Goal: Contribute content: Add original content to the website for others to see

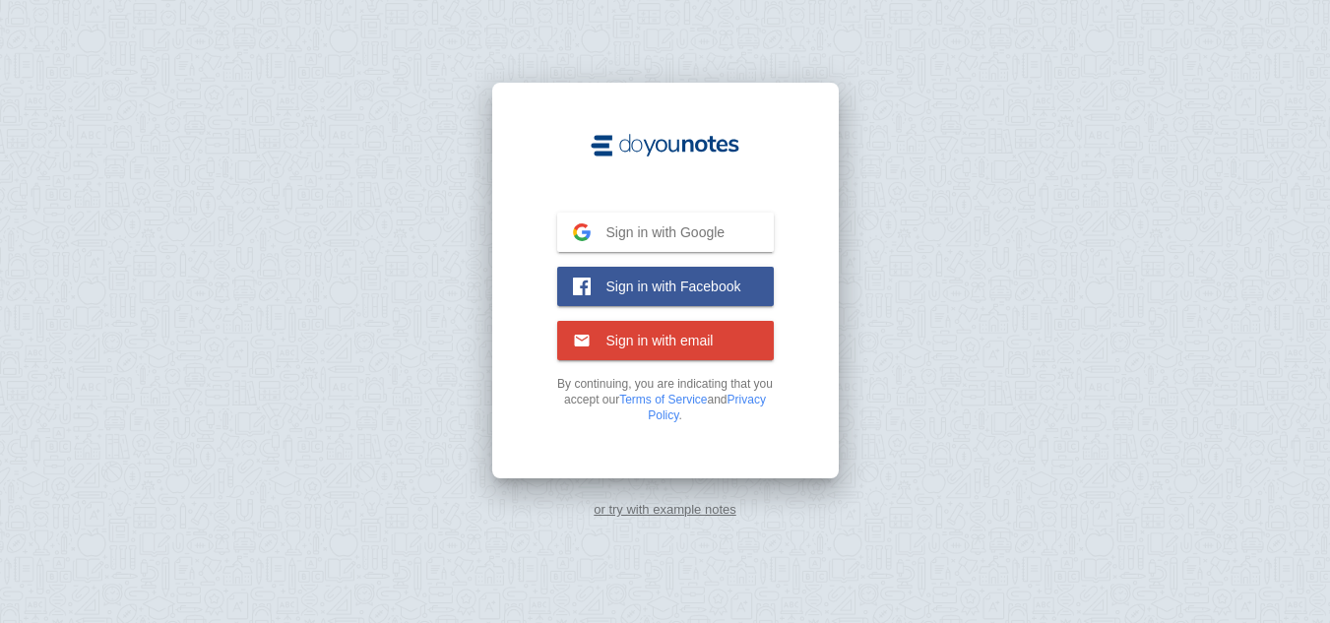
click at [724, 219] on button "Sign in with Google Google" at bounding box center [665, 232] width 217 height 39
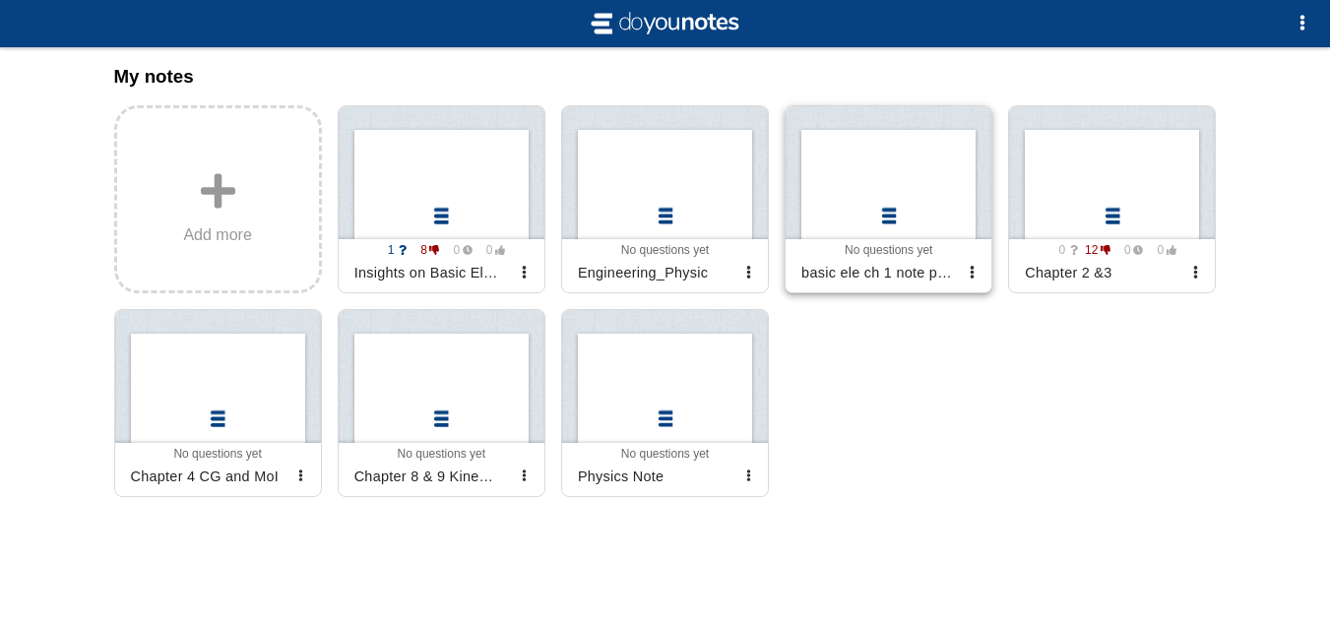
scroll to position [263, 0]
click at [141, 170] on label "Add more" at bounding box center [218, 199] width 208 height 188
click at [0, 0] on input "Add my notes" at bounding box center [0, 0] width 0 height 0
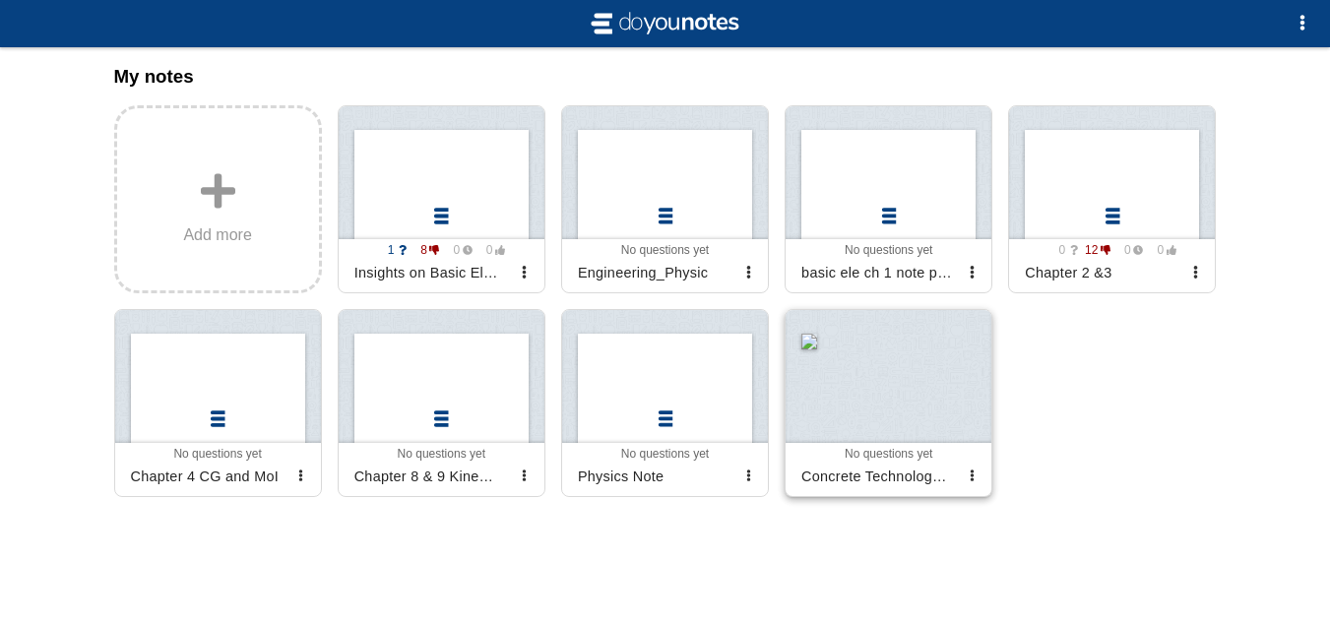
click at [936, 421] on div at bounding box center [889, 376] width 206 height 133
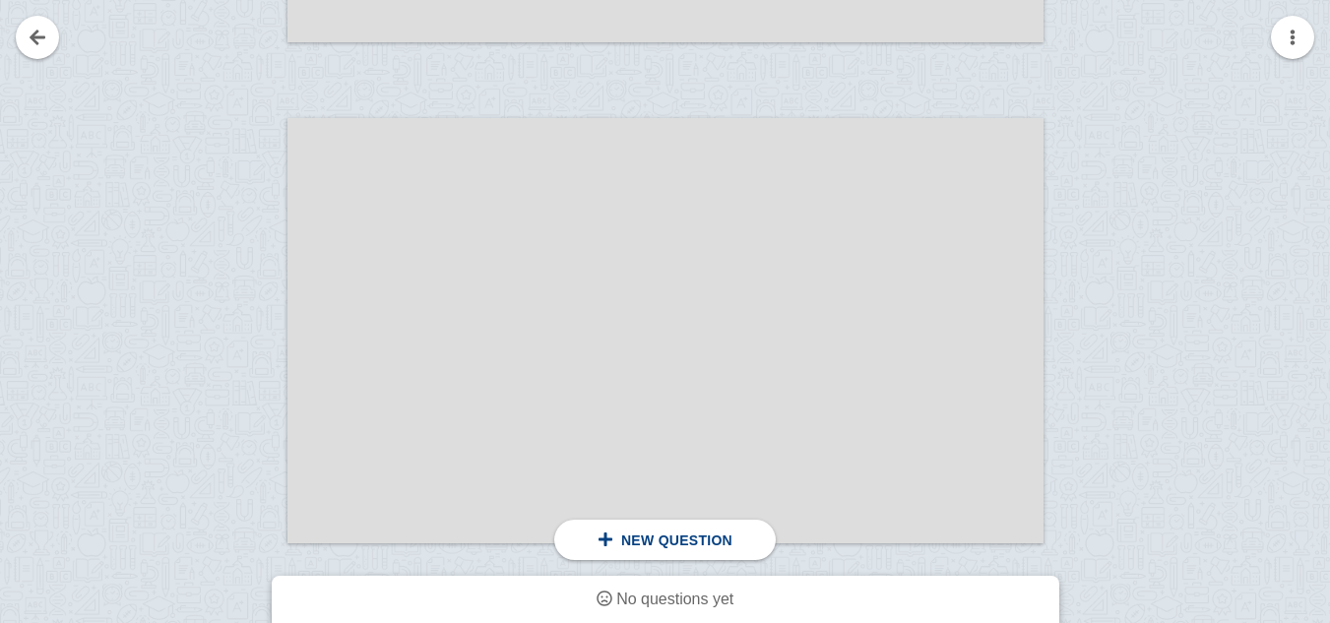
scroll to position [1707, 0]
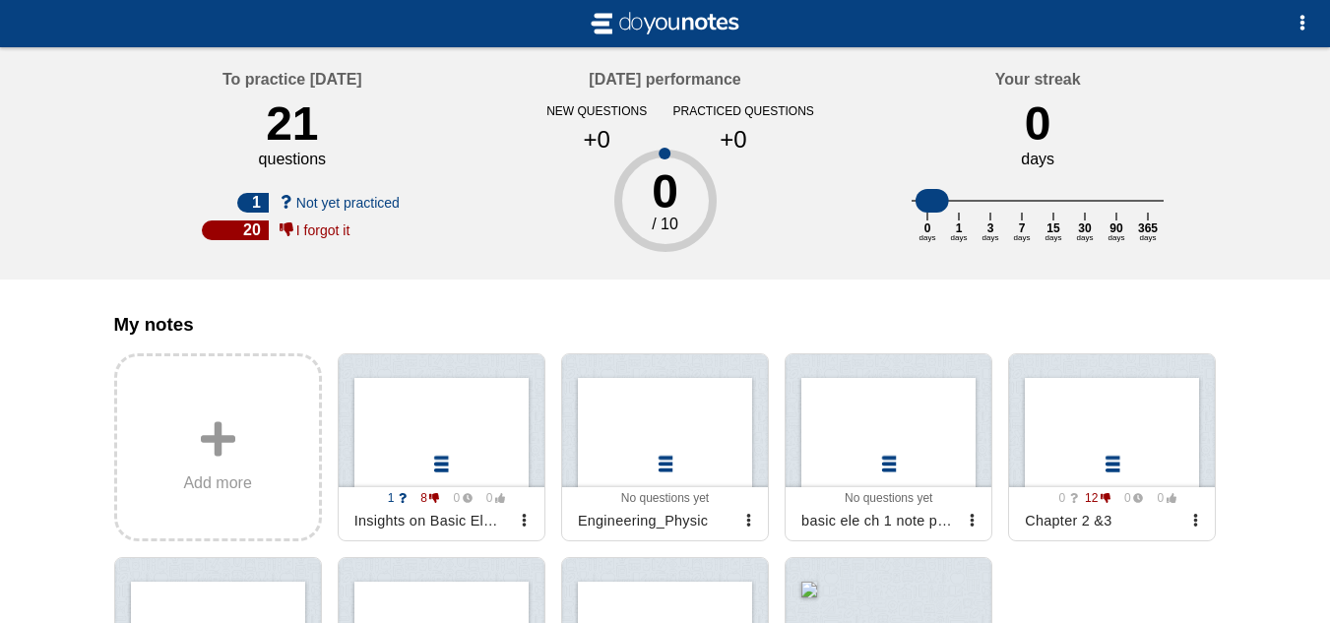
drag, startPoint x: 941, startPoint y: 207, endPoint x: 1011, endPoint y: 204, distance: 70.0
click at [1011, 204] on icon "0 days 1 days 3 days 7 days 15 days 30 days 90 days 365 days" at bounding box center [1038, 216] width 252 height 95
click at [303, 151] on div "21" at bounding box center [292, 124] width 52 height 54
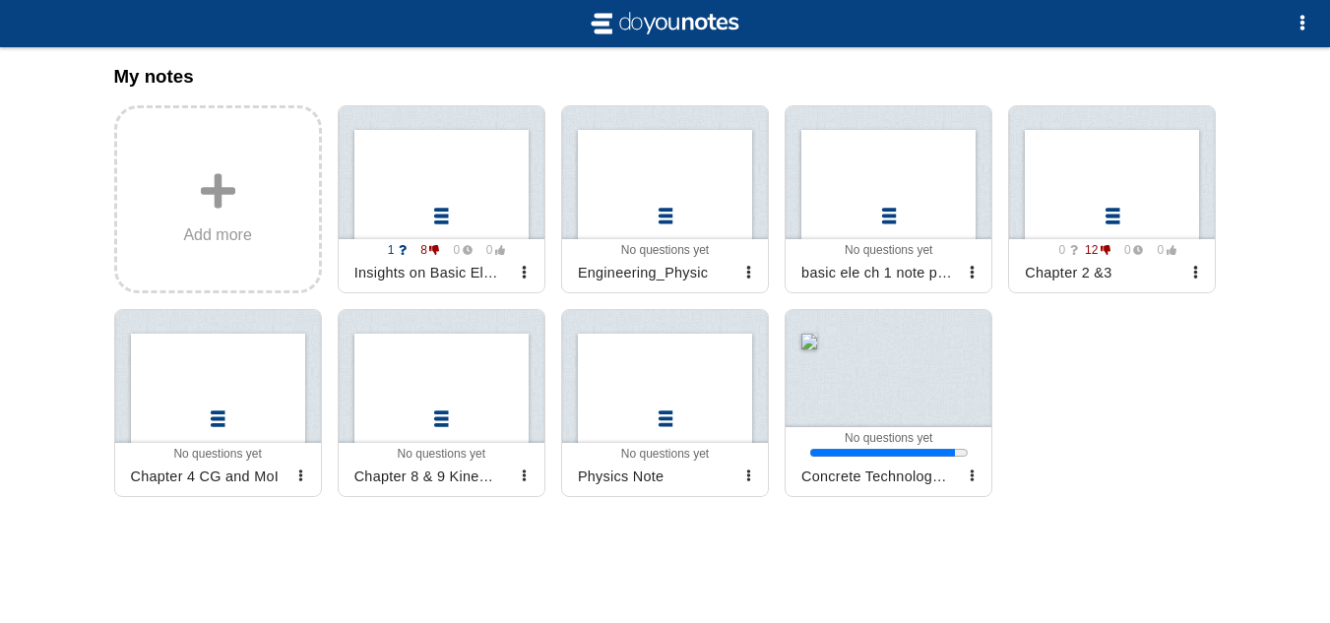
scroll to position [265, 0]
click at [972, 382] on div at bounding box center [889, 368] width 206 height 117
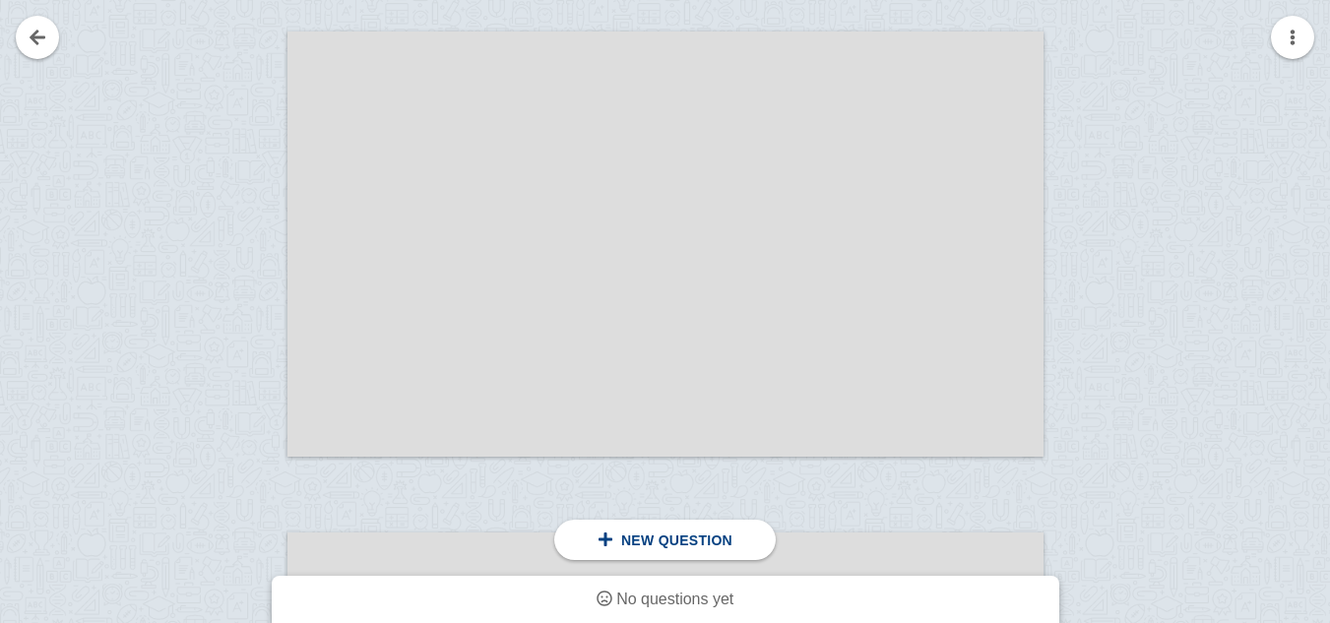
scroll to position [657, 0]
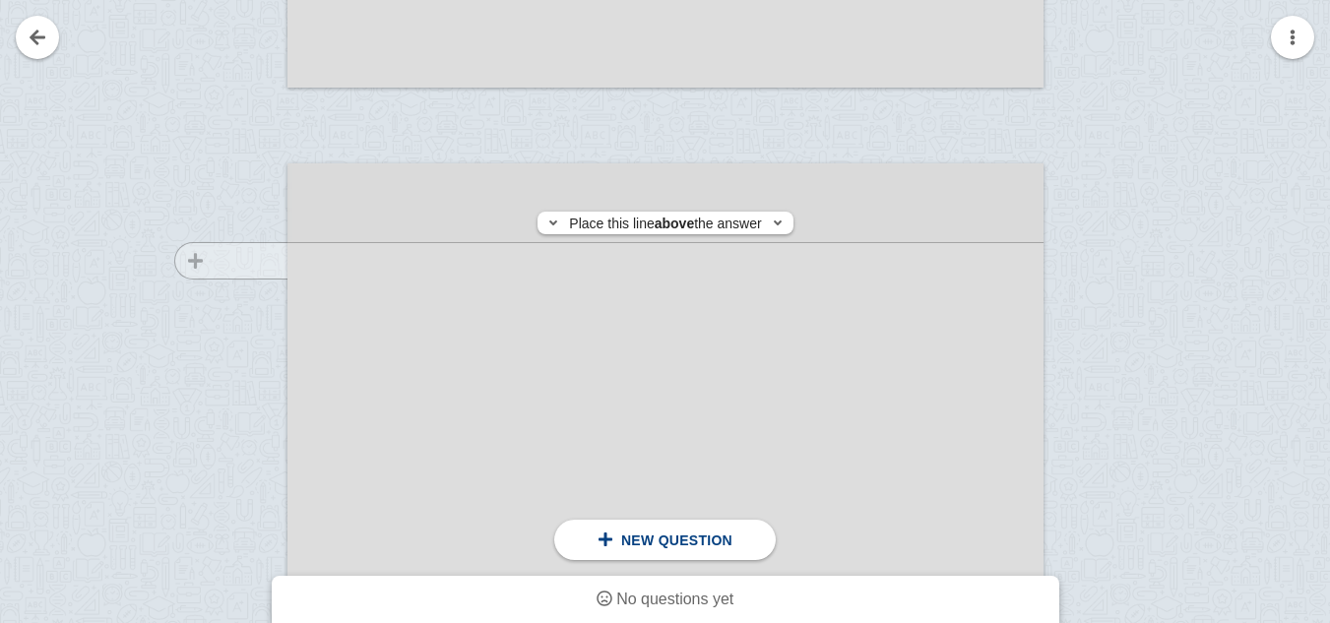
click at [262, 261] on div at bounding box center [222, 394] width 132 height 425
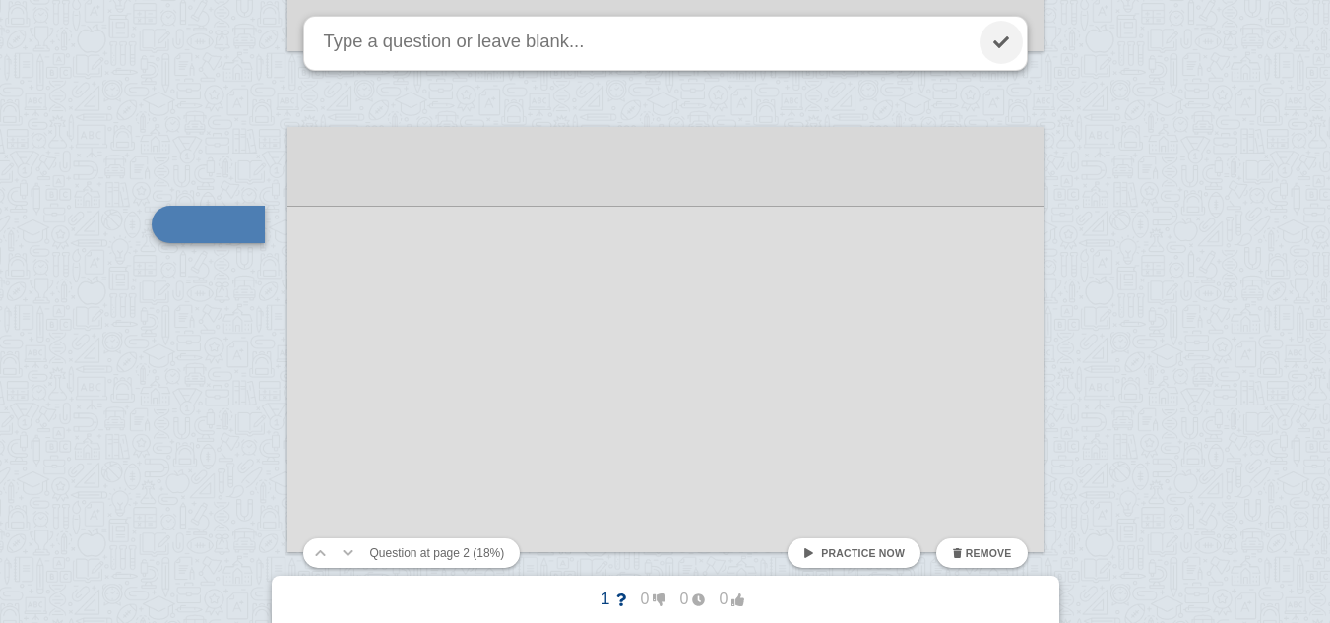
click at [999, 36] on link at bounding box center [1001, 42] width 43 height 43
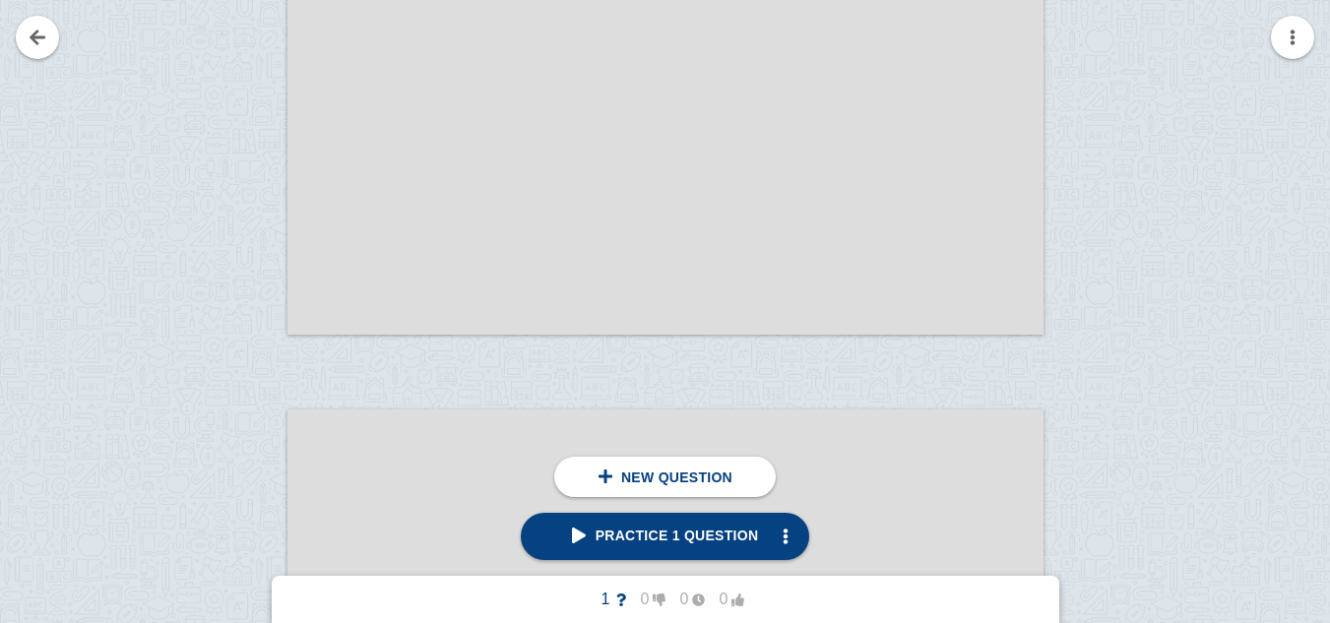
scroll to position [2137, 0]
